Goal: Find specific page/section: Find specific page/section

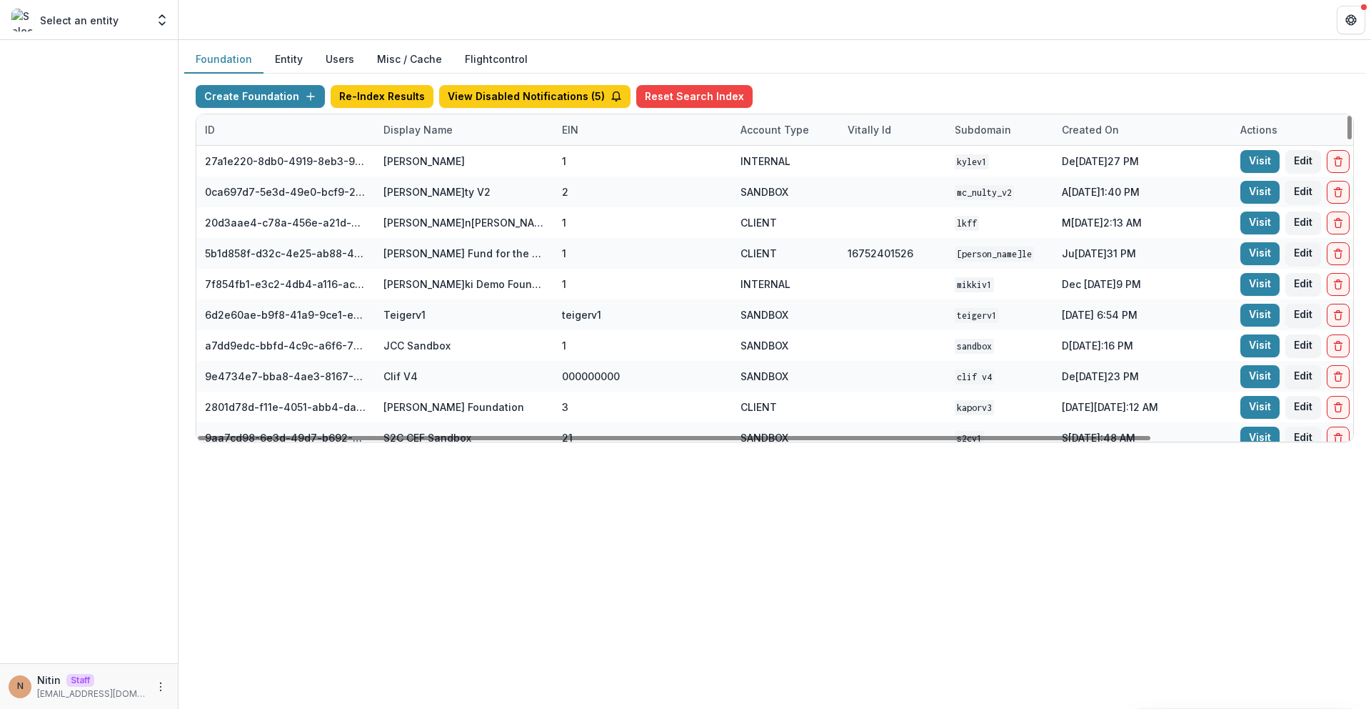
click at [444, 129] on div "Display Name" at bounding box center [418, 129] width 86 height 15
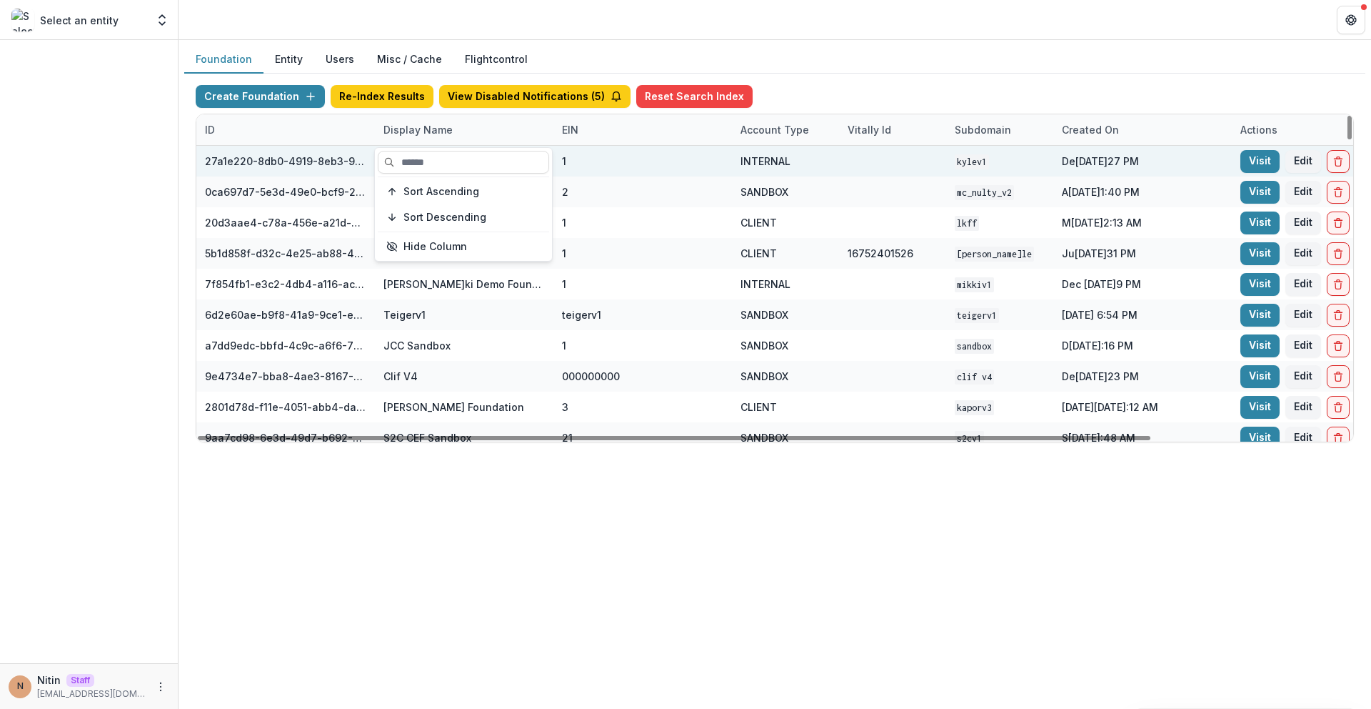
click at [442, 157] on input at bounding box center [463, 162] width 171 height 23
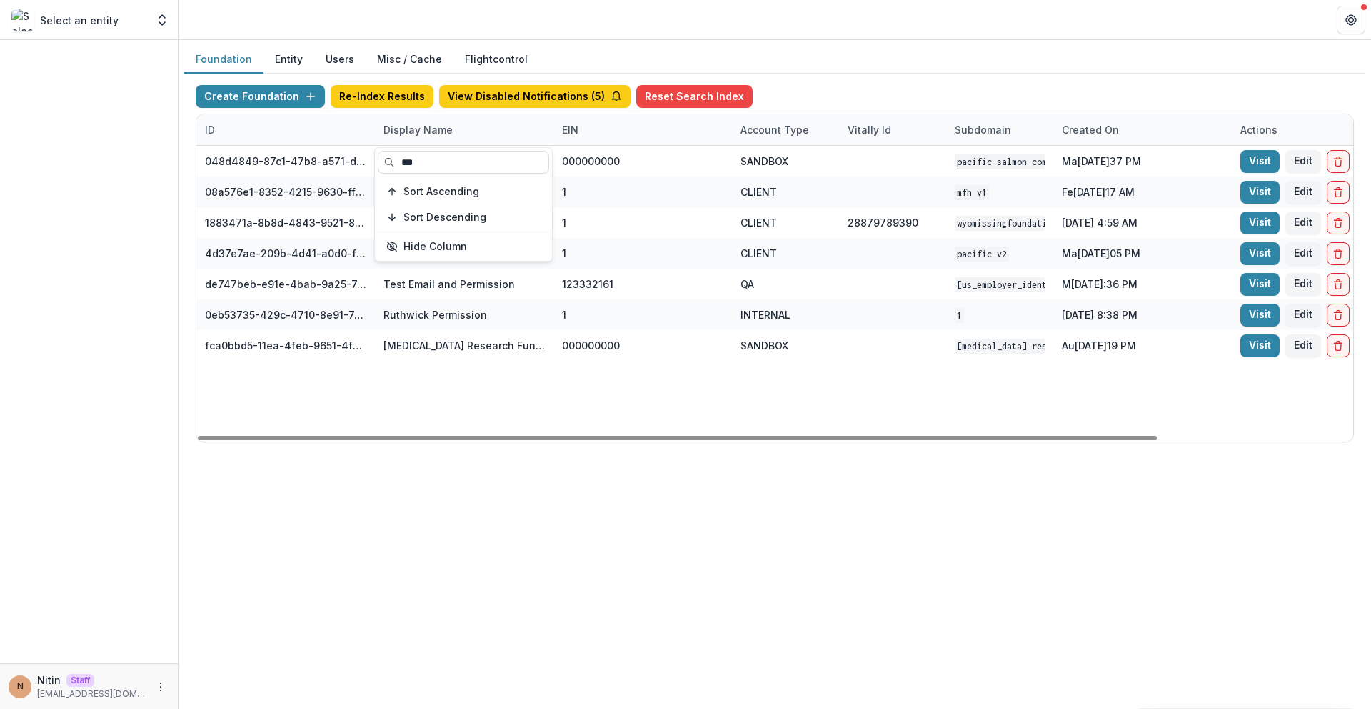
type input "***"
click at [501, 405] on div "048d4849-87c1-47b8-a571-d36adc5d9bb4 Pacific Salmon Commission DEMO 000000000 S…" at bounding box center [892, 294] width 1393 height 296
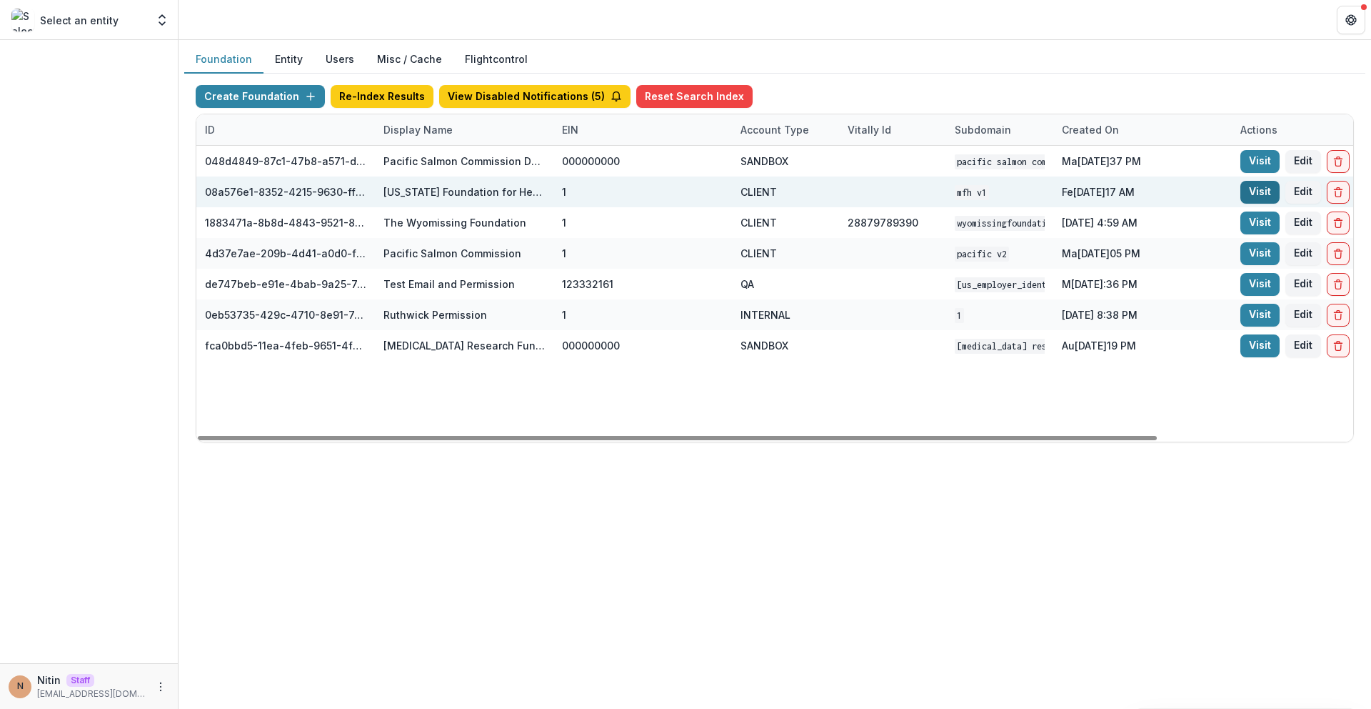
click at [1246, 189] on link "Visit" at bounding box center [1260, 192] width 39 height 23
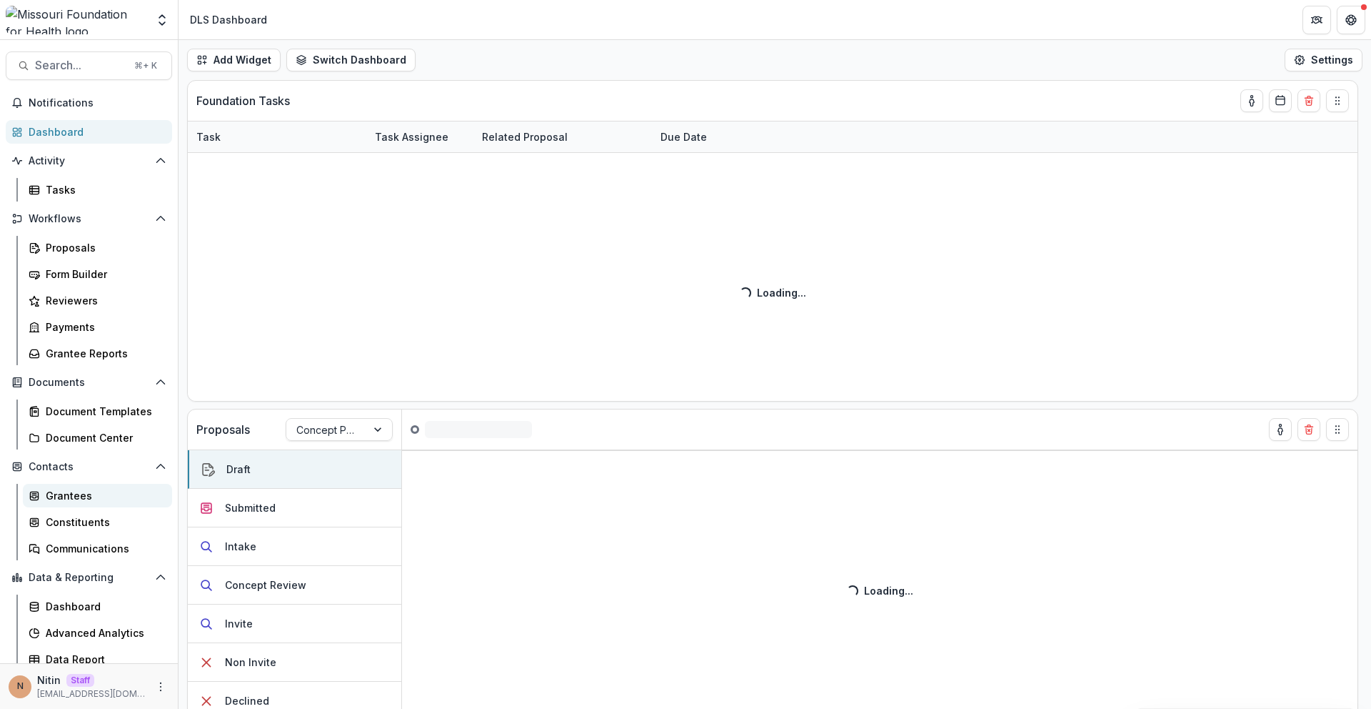
click at [91, 488] on div "Grantees" at bounding box center [103, 495] width 115 height 15
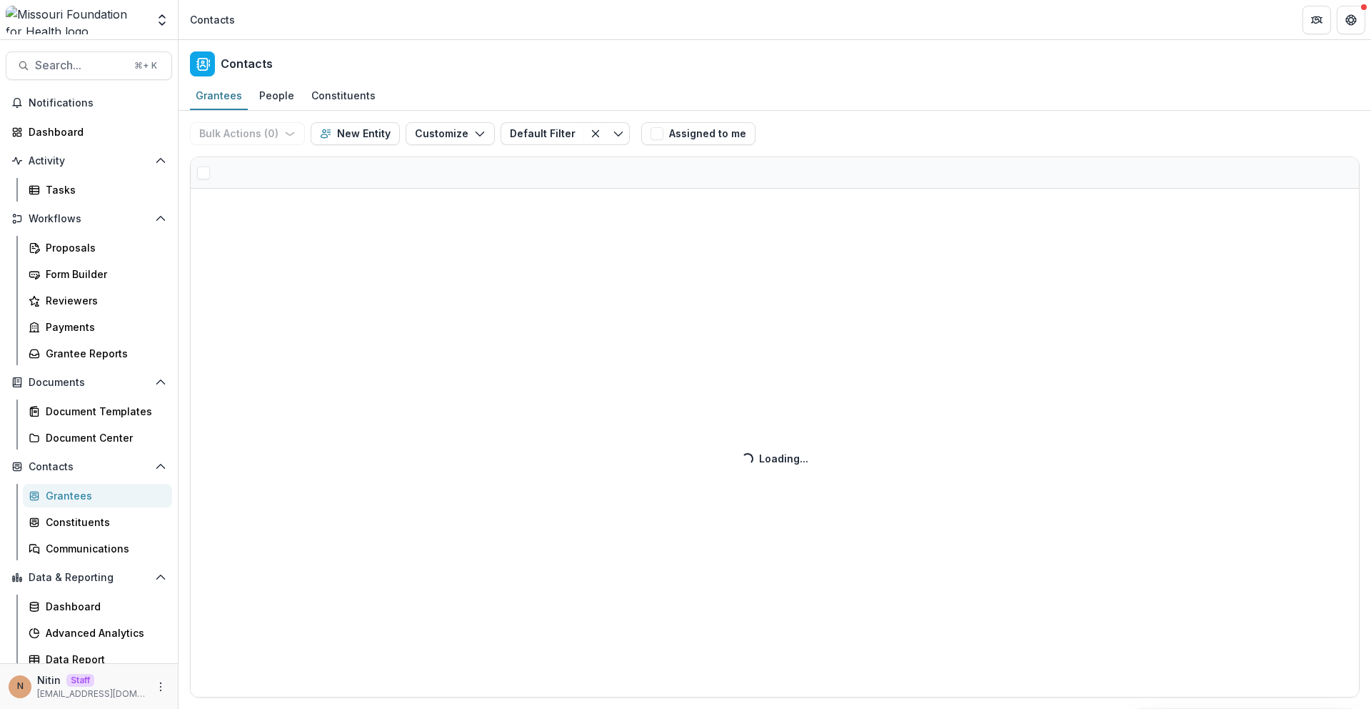
click at [544, 327] on div "Bulk Actions ( 0 ) Send Email Create Proposals Create Tasks New Entity Customiz…" at bounding box center [775, 410] width 1193 height 598
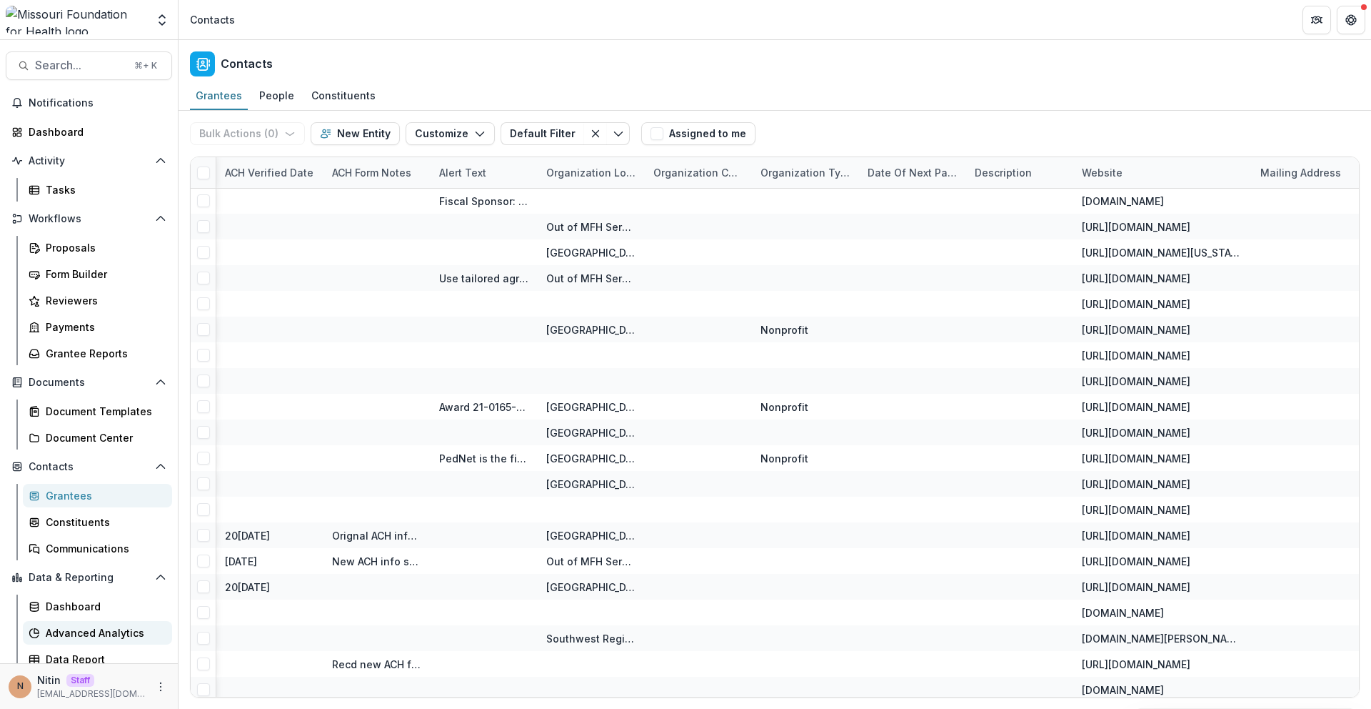
scroll to position [8, 0]
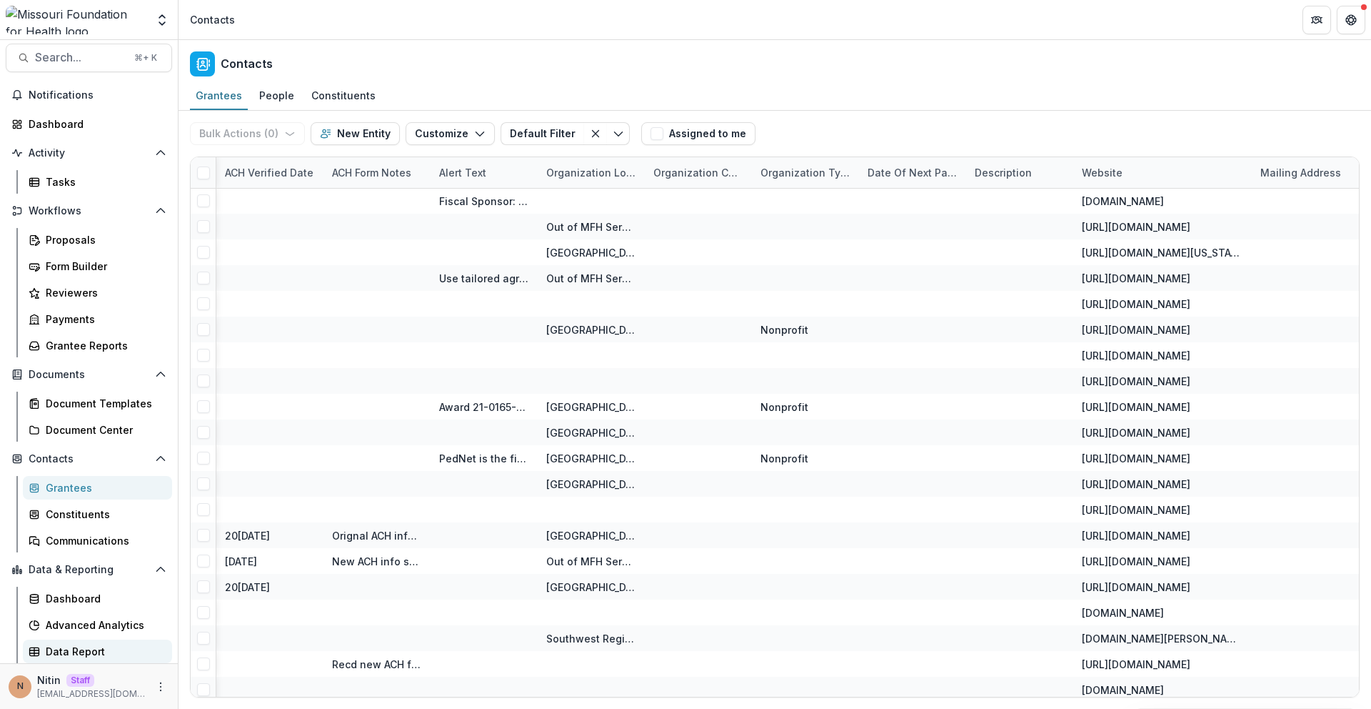
click at [74, 654] on div "Data Report" at bounding box center [103, 651] width 115 height 15
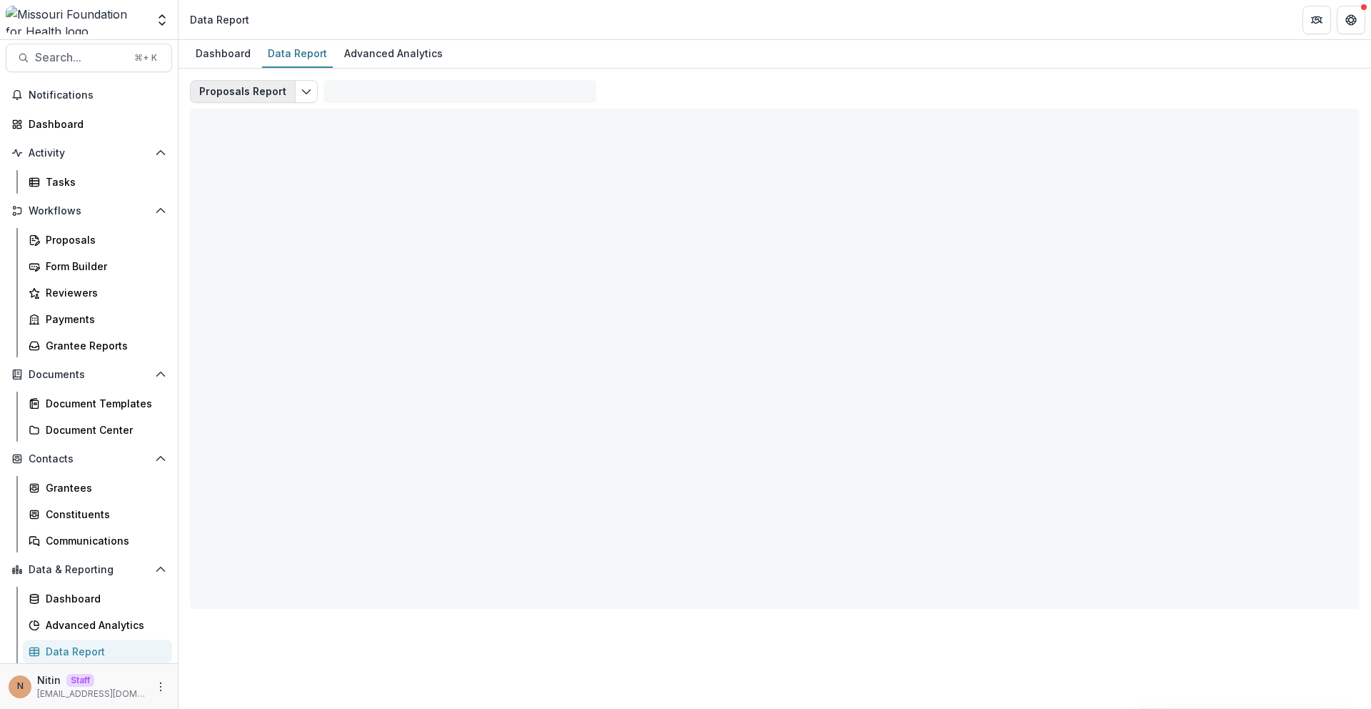
click at [282, 89] on button "Proposals Report" at bounding box center [243, 91] width 106 height 23
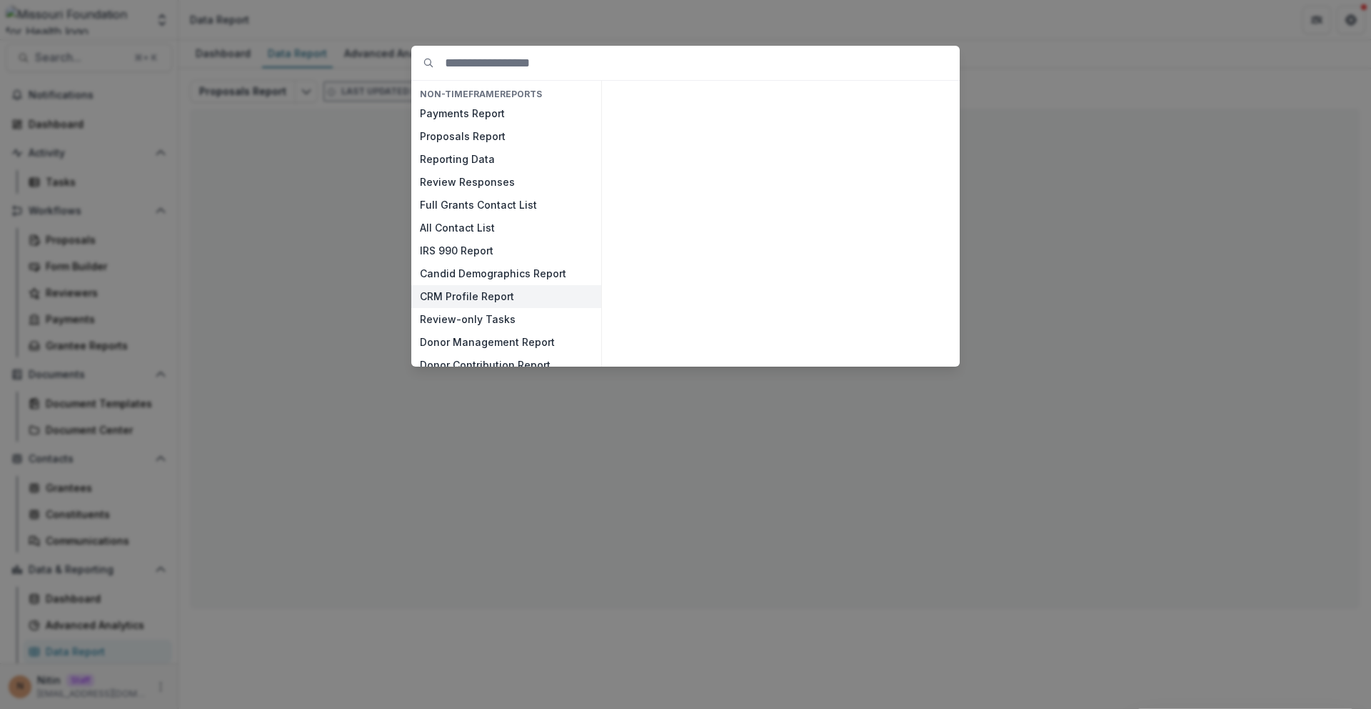
click at [513, 292] on button "CRM Profile Report" at bounding box center [506, 296] width 190 height 23
click at [942, 349] on line "button" at bounding box center [940, 349] width 8 height 0
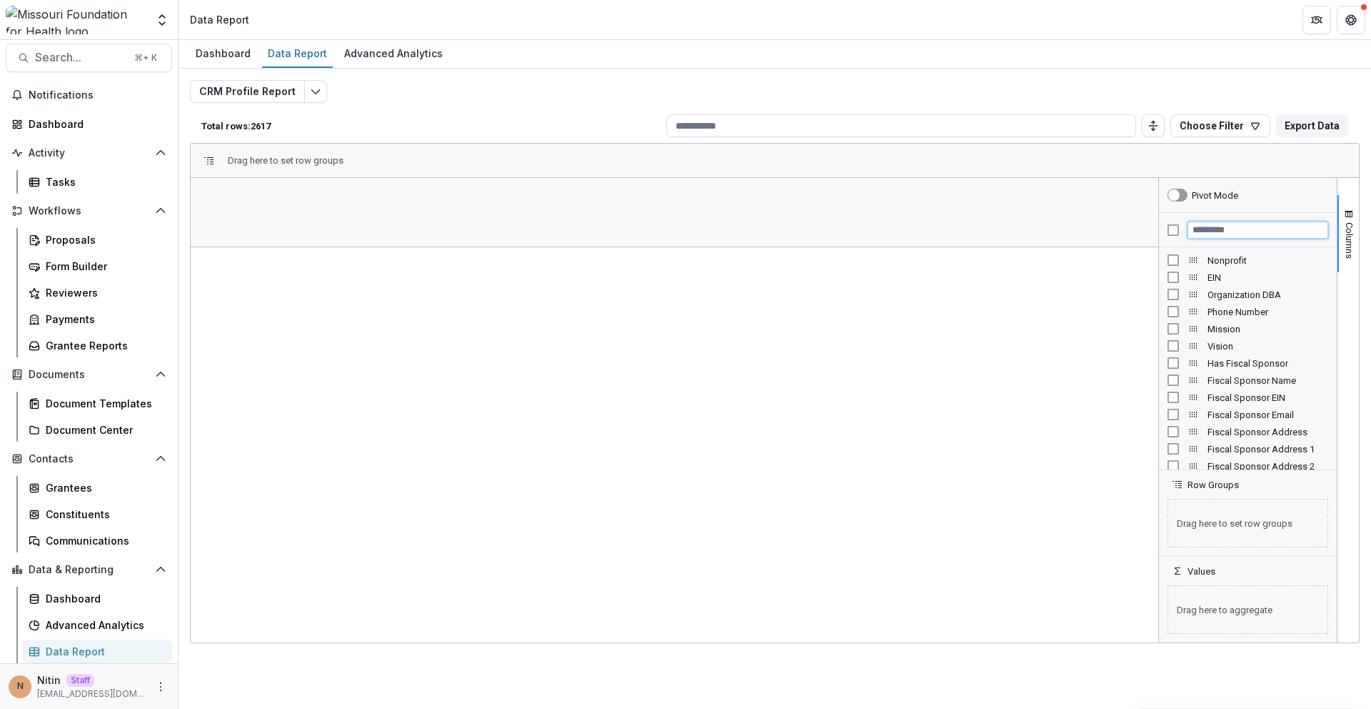
click at [1231, 225] on input "Filter Columns Input" at bounding box center [1258, 229] width 141 height 17
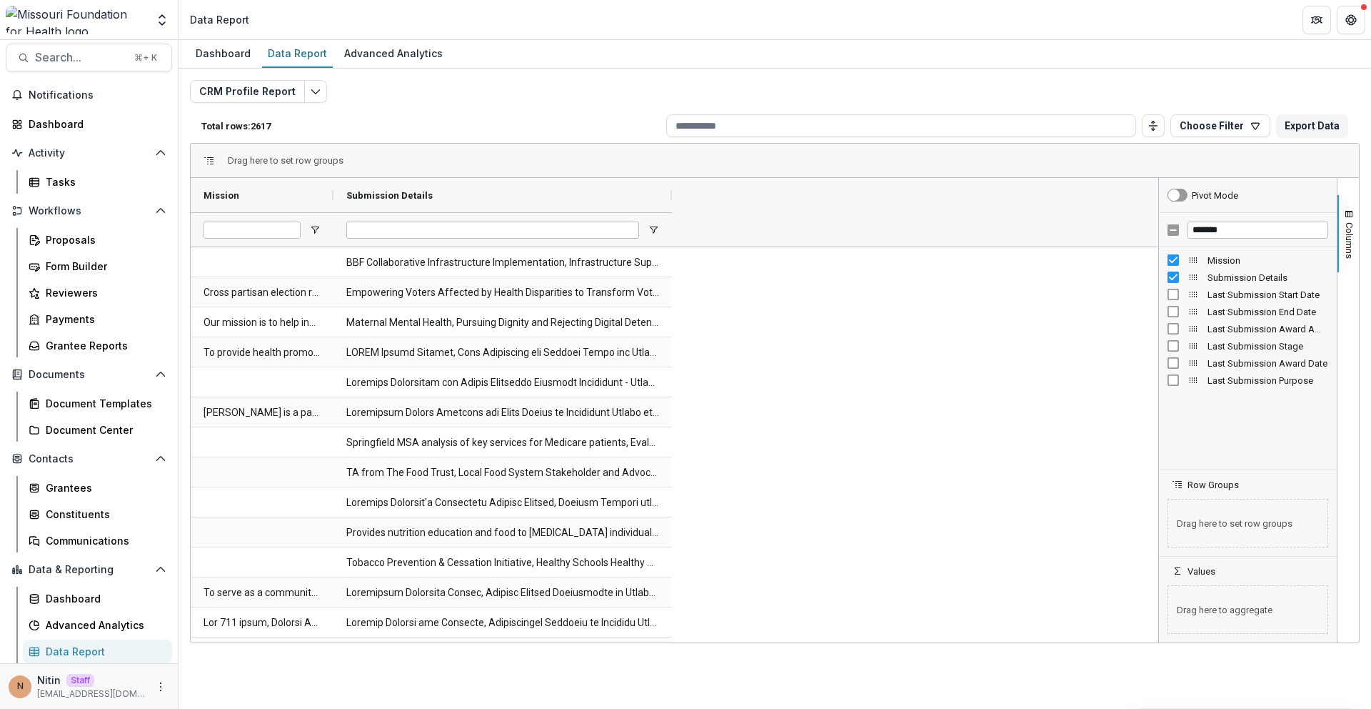
drag, startPoint x: 478, startPoint y: 199, endPoint x: 690, endPoint y: 261, distance: 221.1
click at [690, 261] on div "Mission Submission Details" at bounding box center [675, 410] width 968 height 464
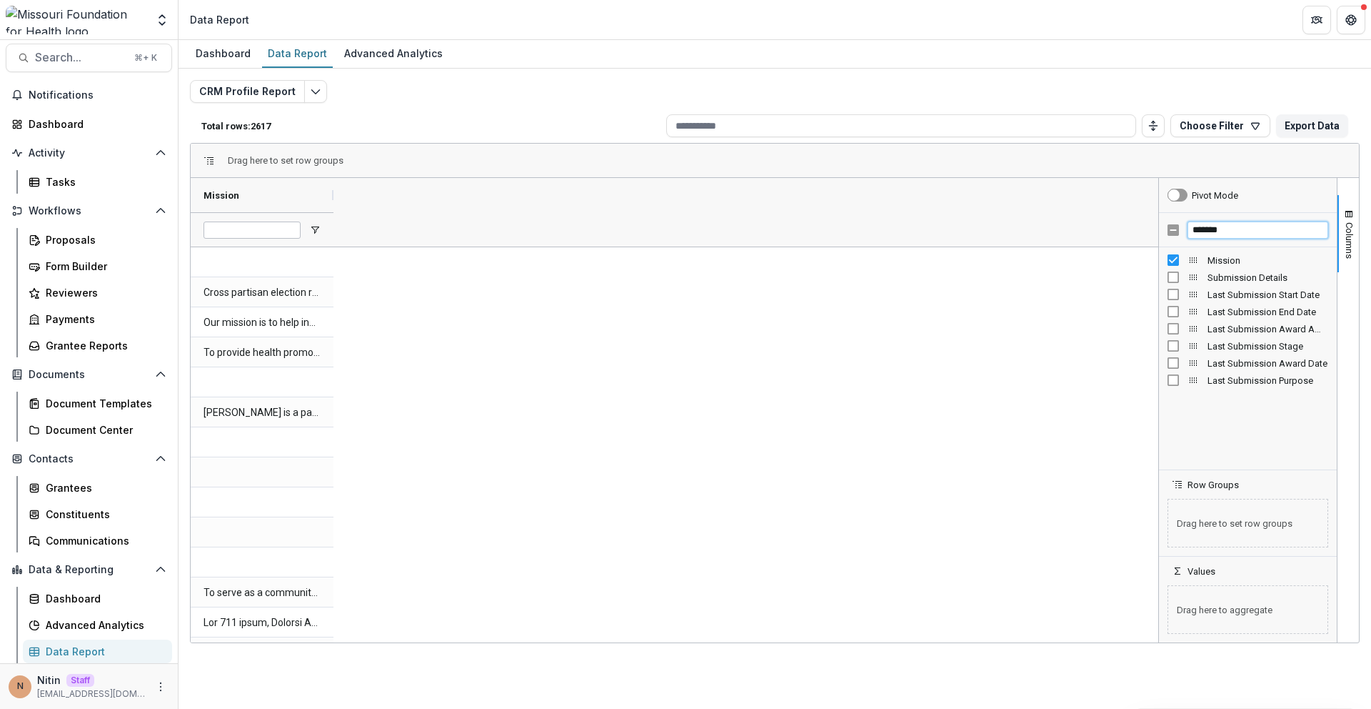
click at [1199, 226] on input "*******" at bounding box center [1258, 229] width 141 height 17
type input "***"
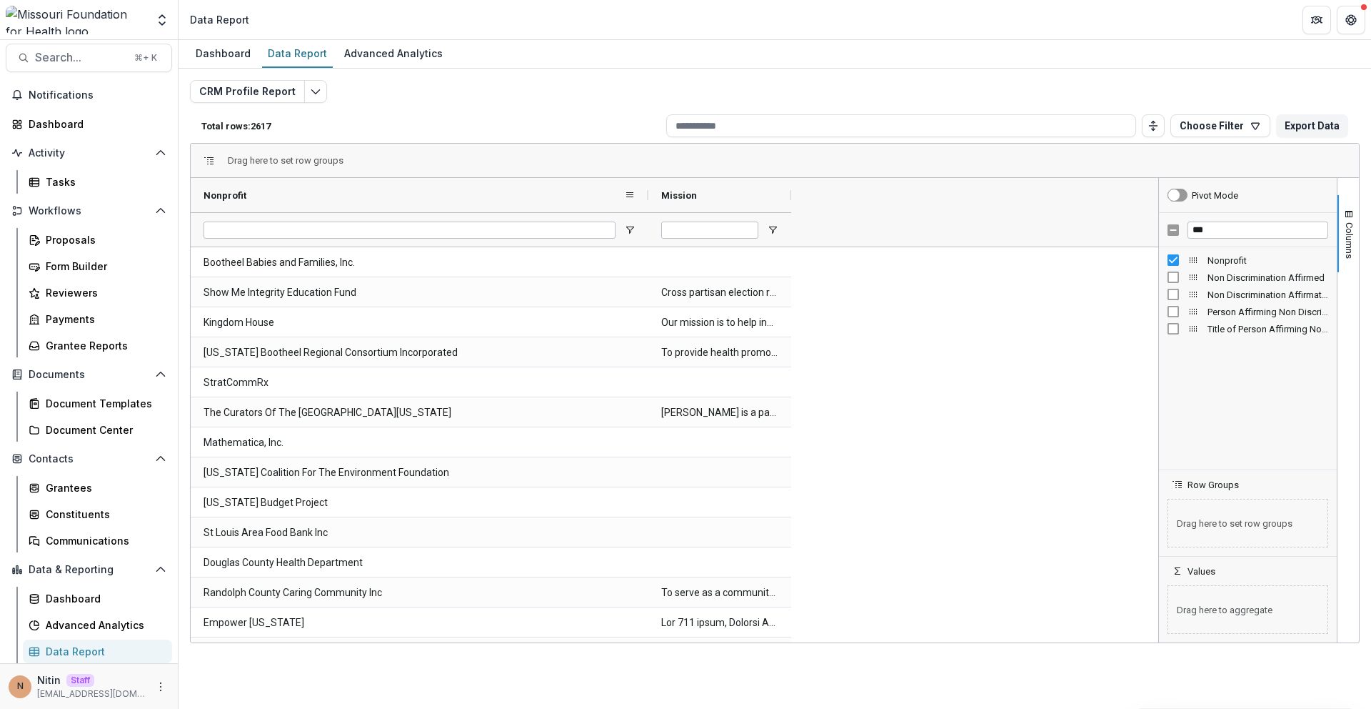
drag, startPoint x: 332, startPoint y: 191, endPoint x: 651, endPoint y: 180, distance: 319.5
click at [651, 180] on div at bounding box center [649, 195] width 6 height 34
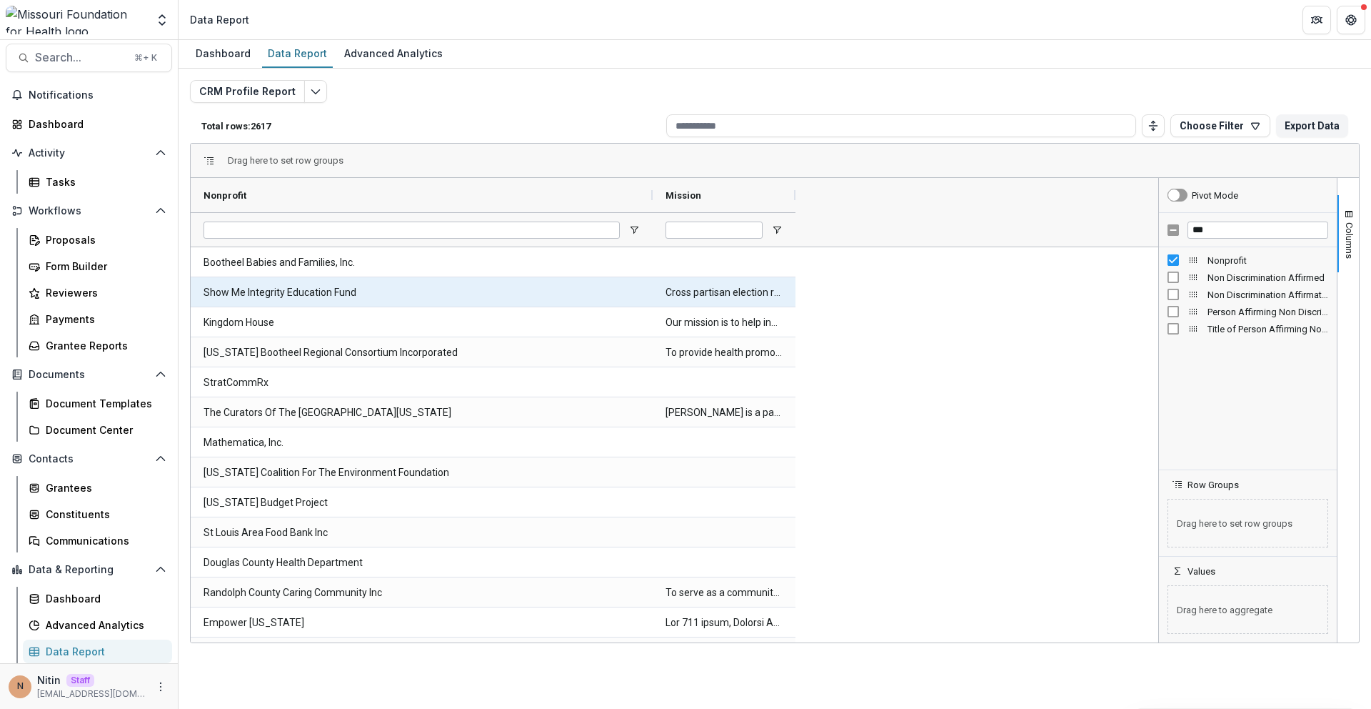
click at [287, 285] on Nonprofit-703 "Show Me Integrity Education Fund" at bounding box center [422, 292] width 436 height 29
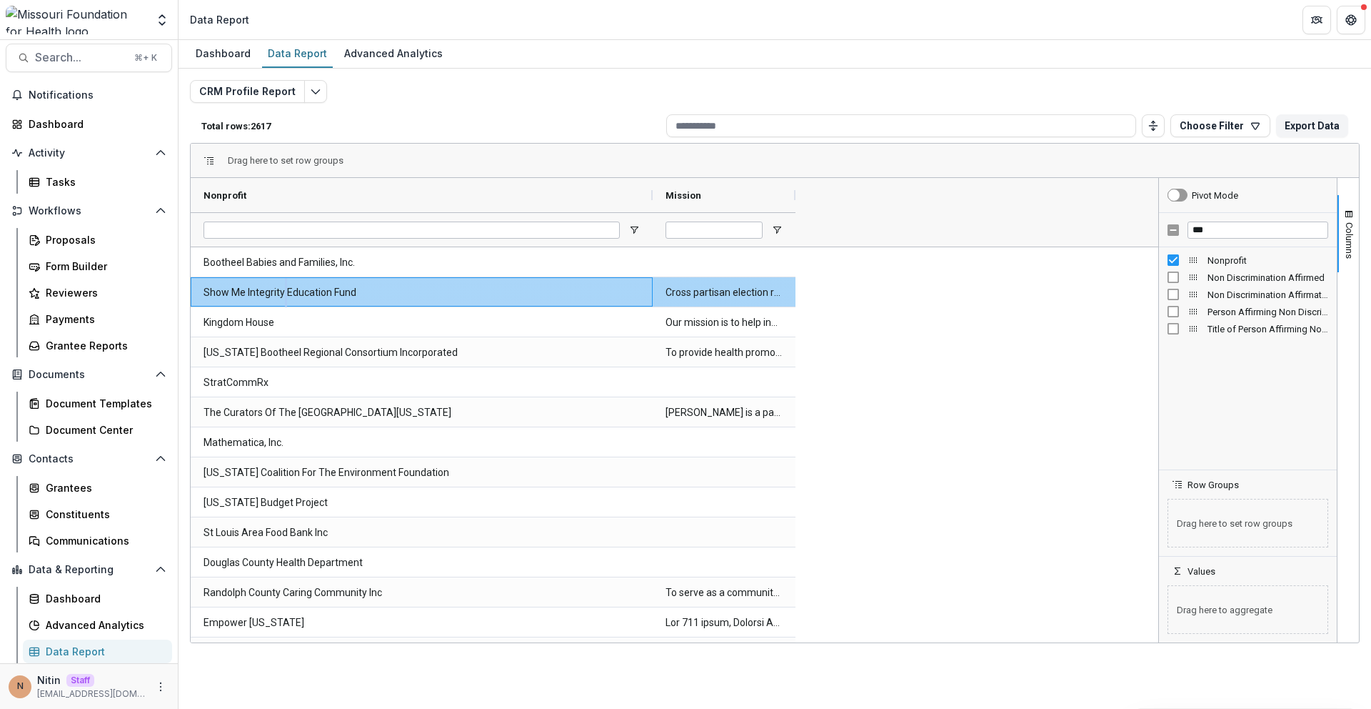
click at [287, 285] on Nonprofit-703 "Show Me Integrity Education Fund" at bounding box center [422, 292] width 436 height 29
copy Nonprofit-703 "Show Me Integrity Education Fund"
click at [109, 56] on span "Search..." at bounding box center [80, 58] width 91 height 14
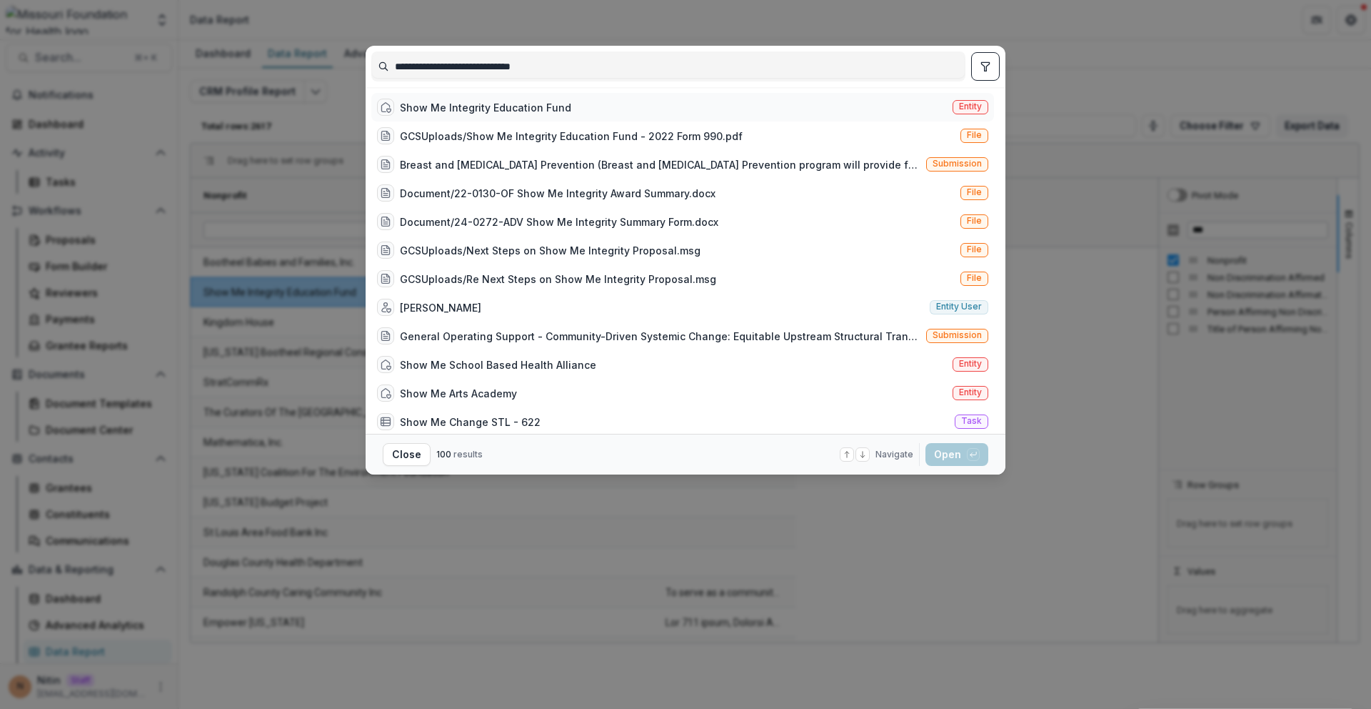
type input "**********"
click at [959, 107] on span "Entity" at bounding box center [970, 106] width 23 height 10
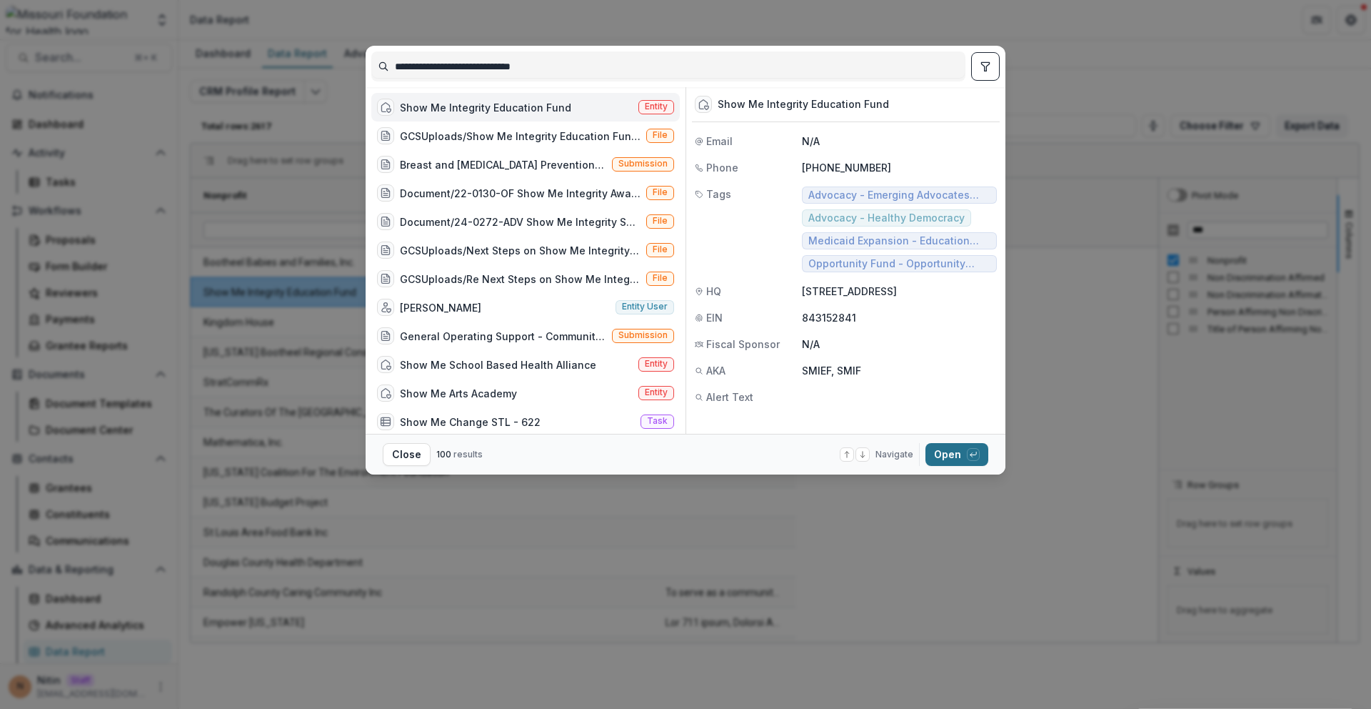
click at [965, 459] on button "Open with enter key" at bounding box center [957, 454] width 63 height 23
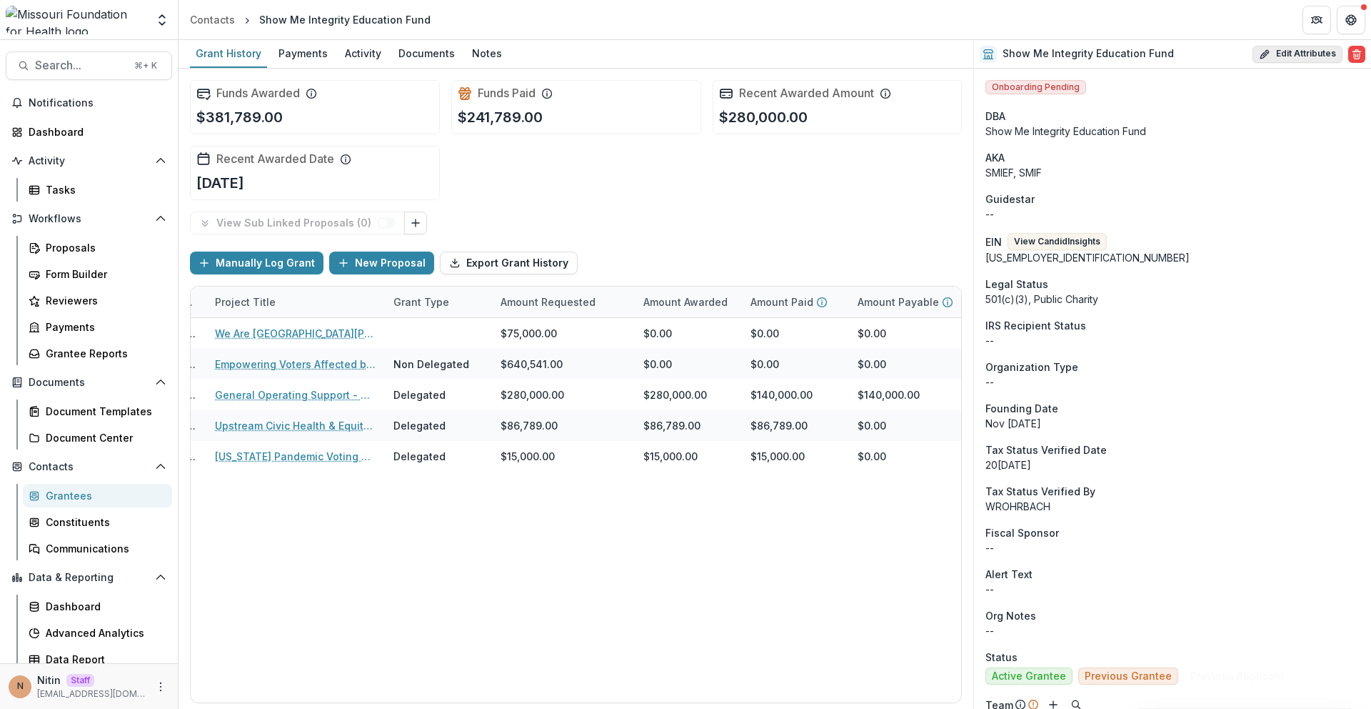
click at [1289, 49] on button "Edit Attributes" at bounding box center [1298, 54] width 90 height 17
select select
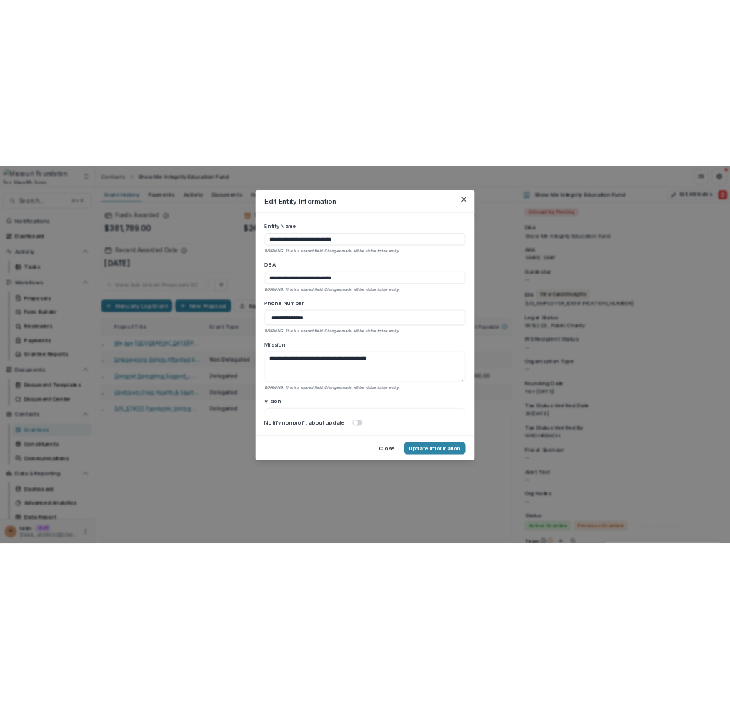
scroll to position [4345, 0]
